Goal: Task Accomplishment & Management: Use online tool/utility

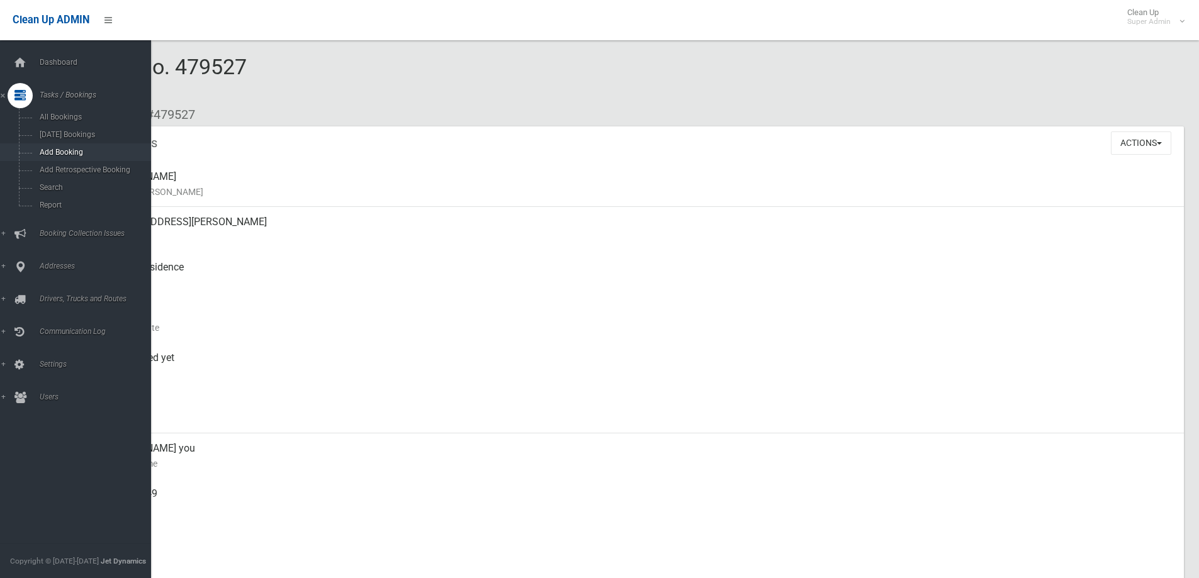
scroll to position [378, 0]
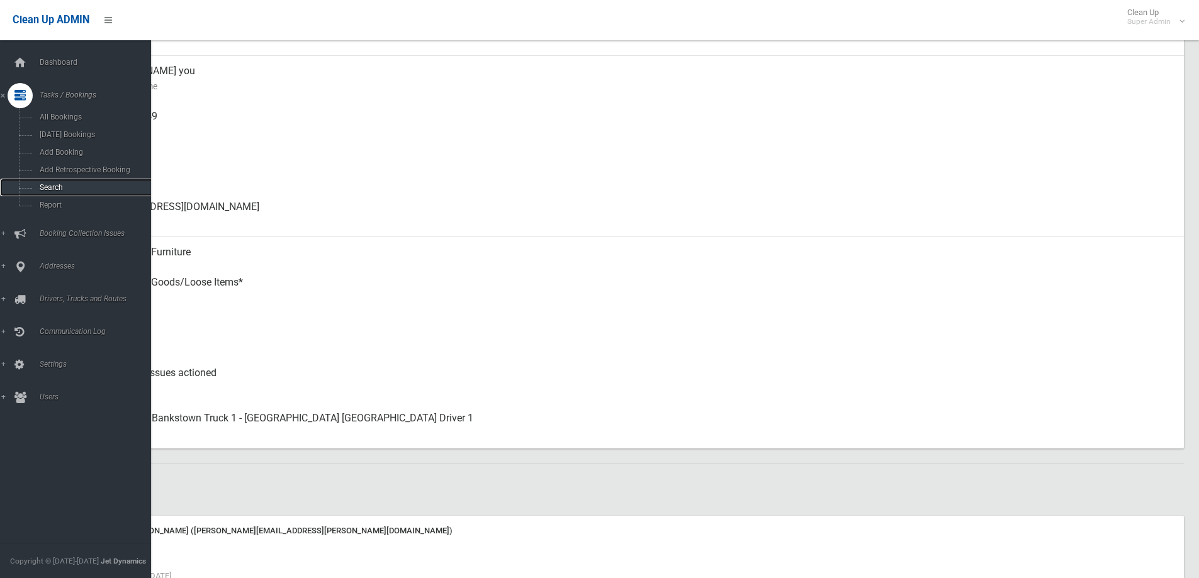
click at [49, 185] on span "Search" at bounding box center [93, 187] width 114 height 9
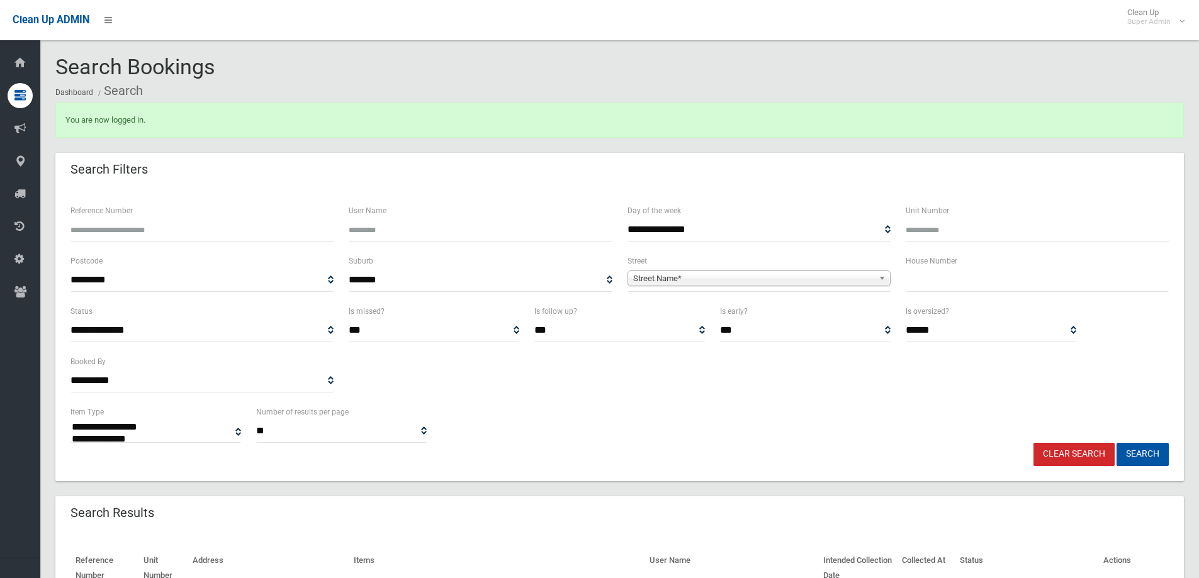
select select
click at [951, 285] on input "text" at bounding box center [1037, 280] width 263 height 23
type input "**"
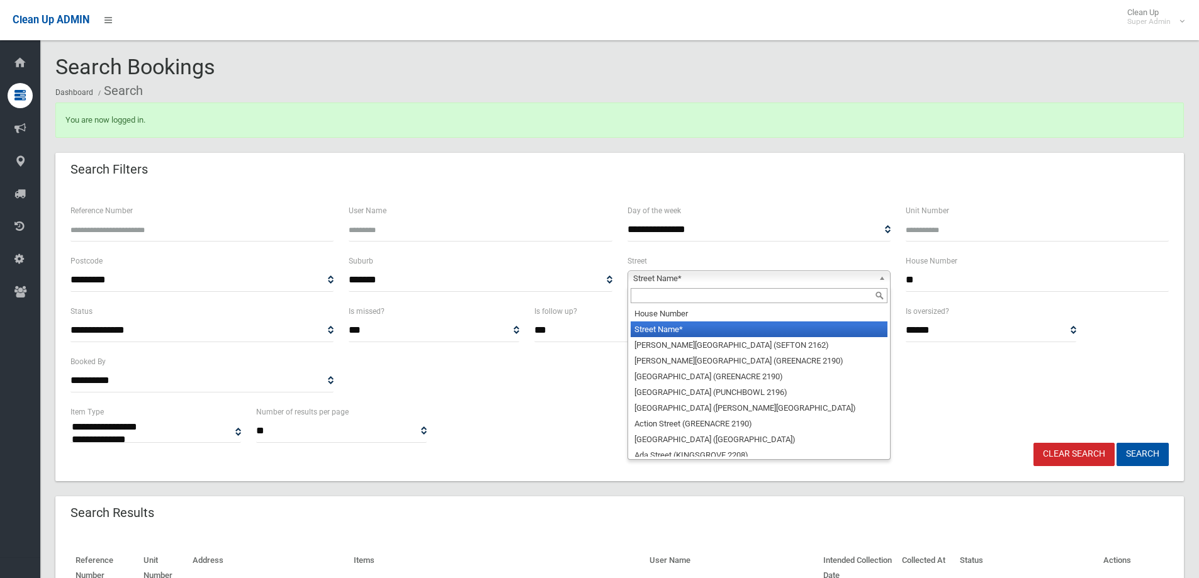
click at [646, 280] on span "Street Name*" at bounding box center [753, 278] width 240 height 15
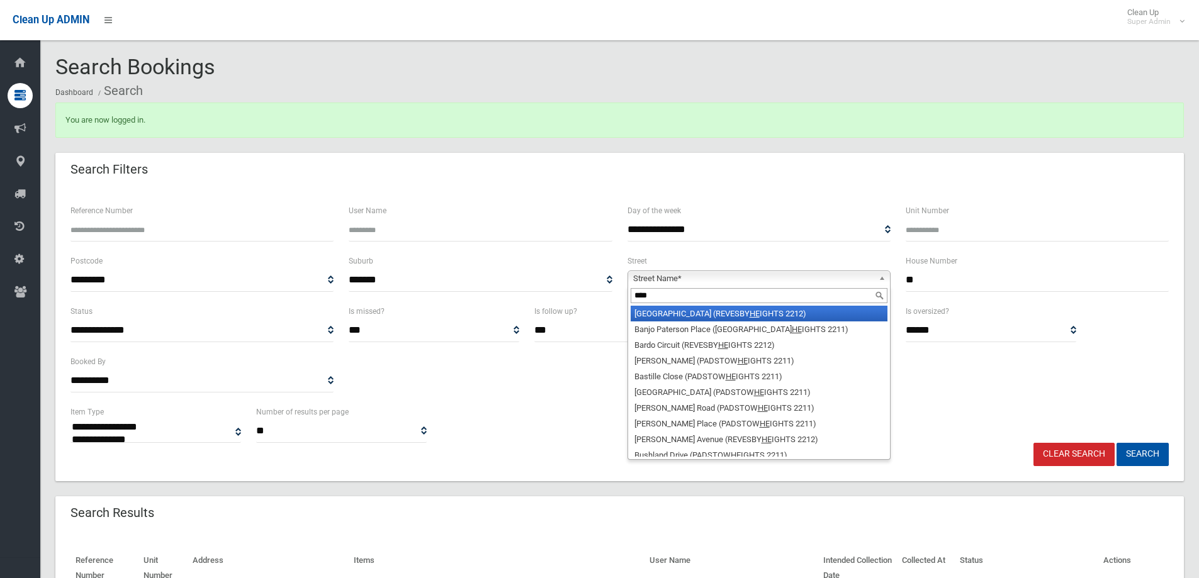
type input "*****"
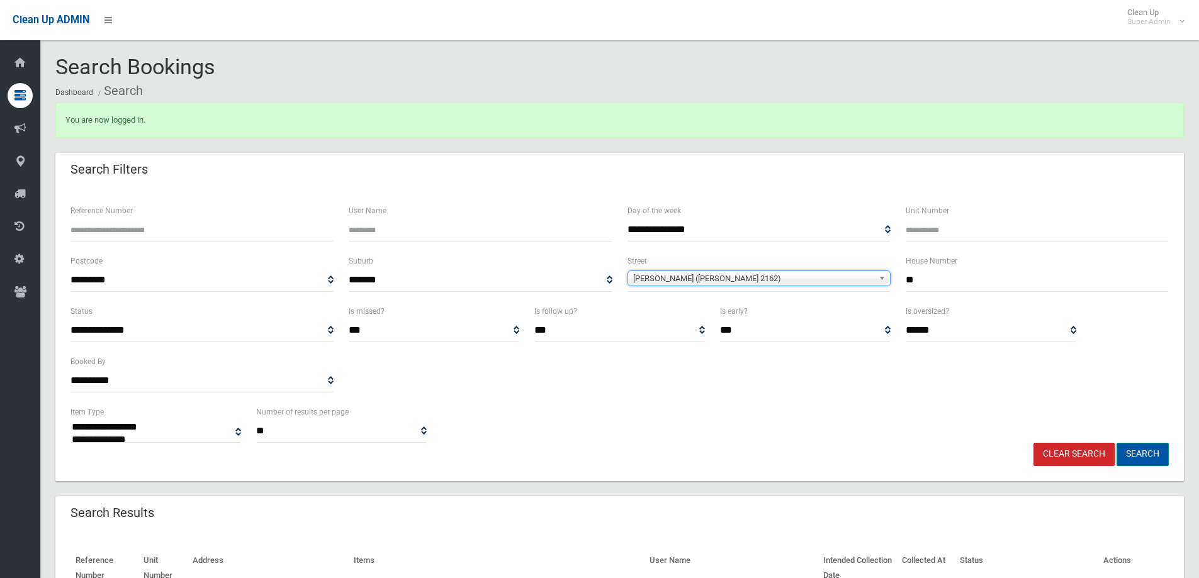
click at [1146, 449] on button "Search" at bounding box center [1143, 454] width 52 height 23
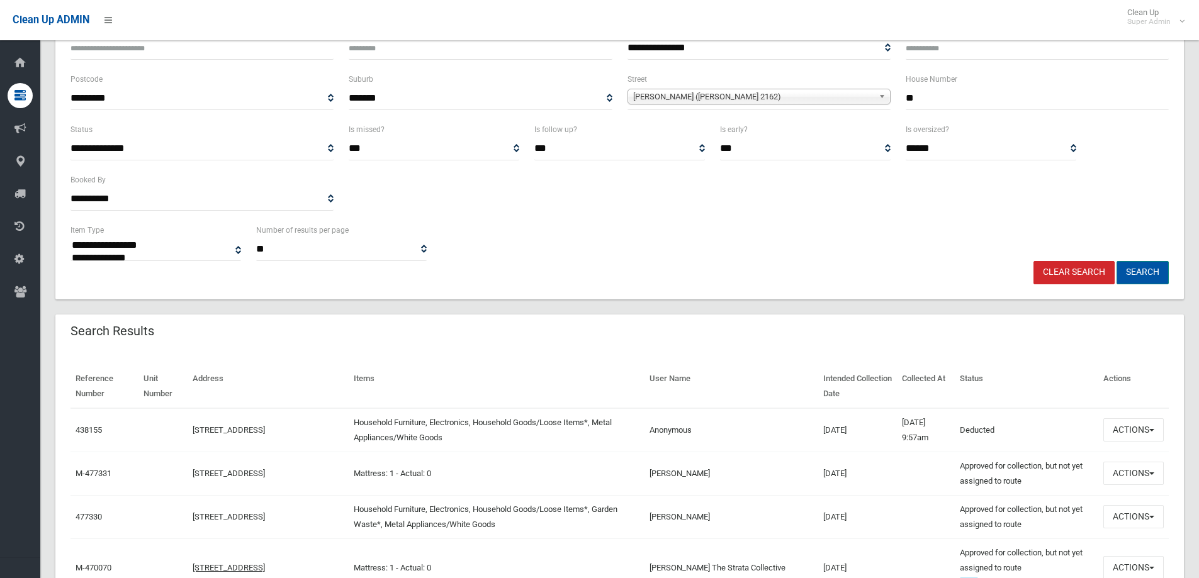
scroll to position [189, 0]
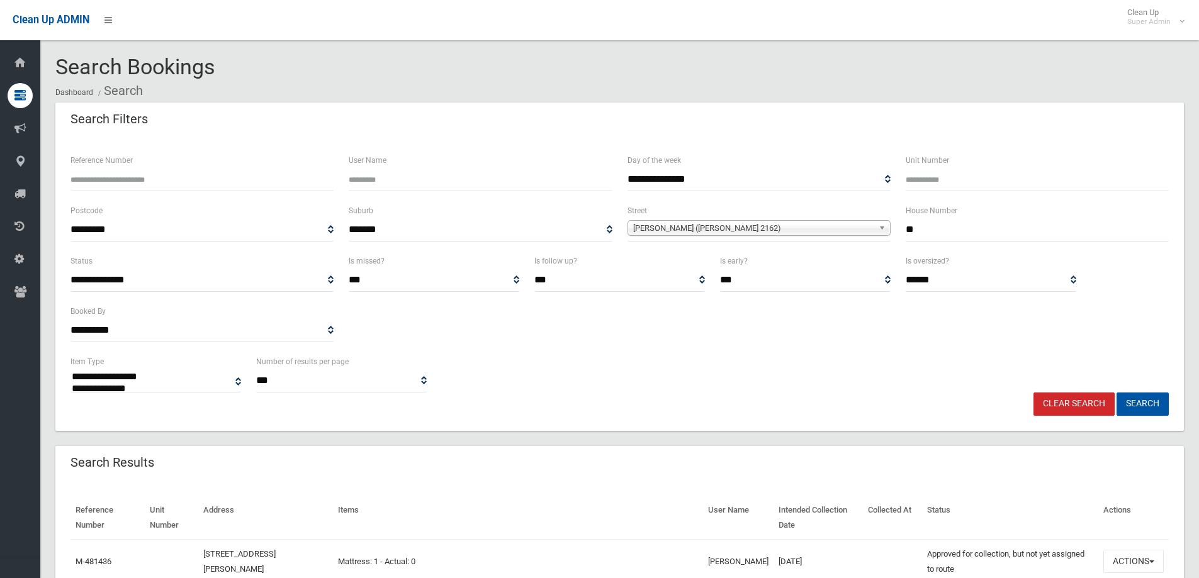
select select
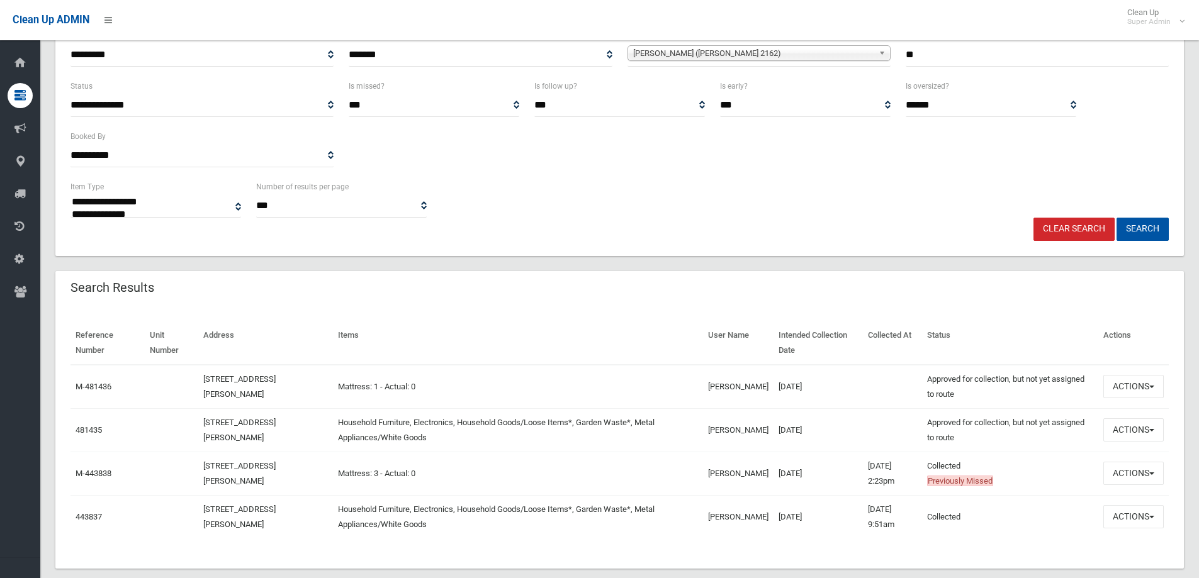
scroll to position [189, 0]
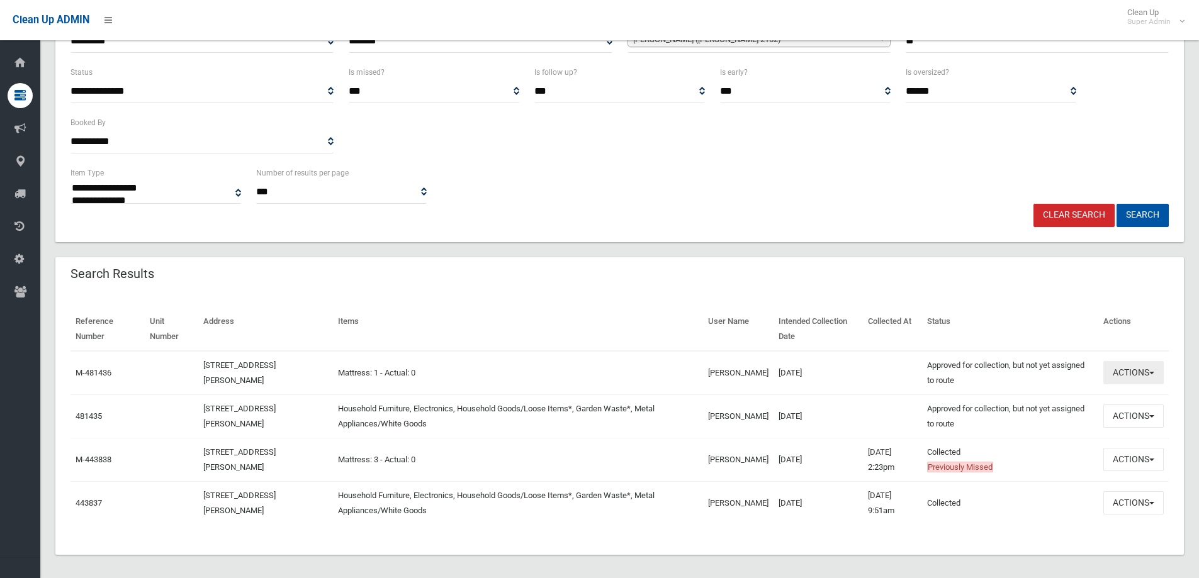
click at [1120, 368] on button "Actions" at bounding box center [1133, 372] width 60 height 23
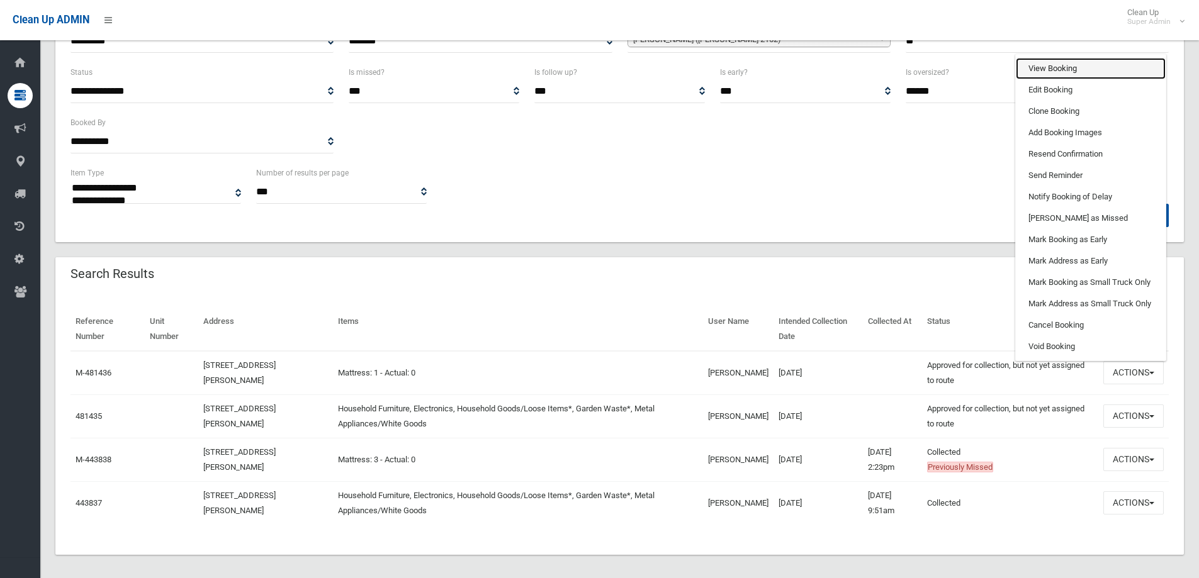
click at [1037, 65] on link "View Booking" at bounding box center [1091, 68] width 150 height 21
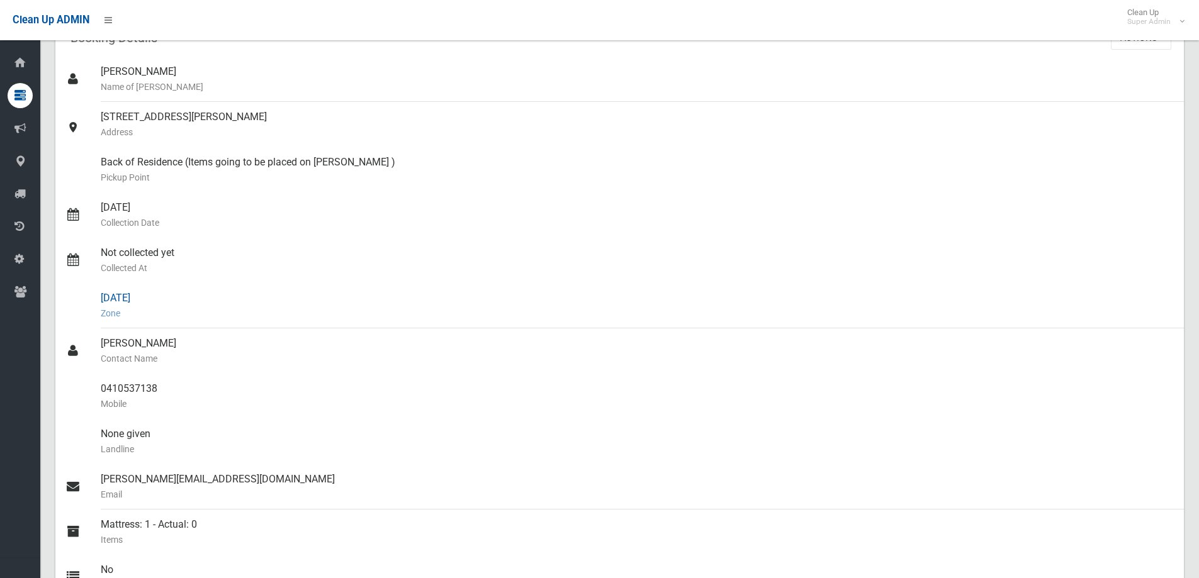
scroll to position [126, 0]
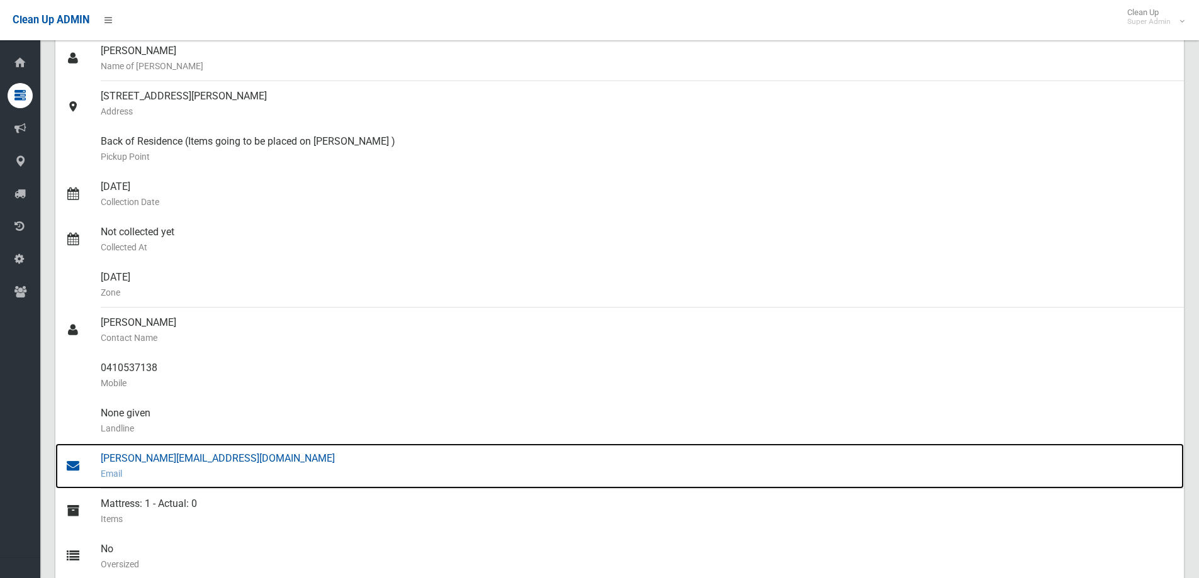
click at [148, 458] on div "[PERSON_NAME][EMAIL_ADDRESS][DOMAIN_NAME] Email" at bounding box center [637, 466] width 1073 height 45
